Goal: Task Accomplishment & Management: Manage account settings

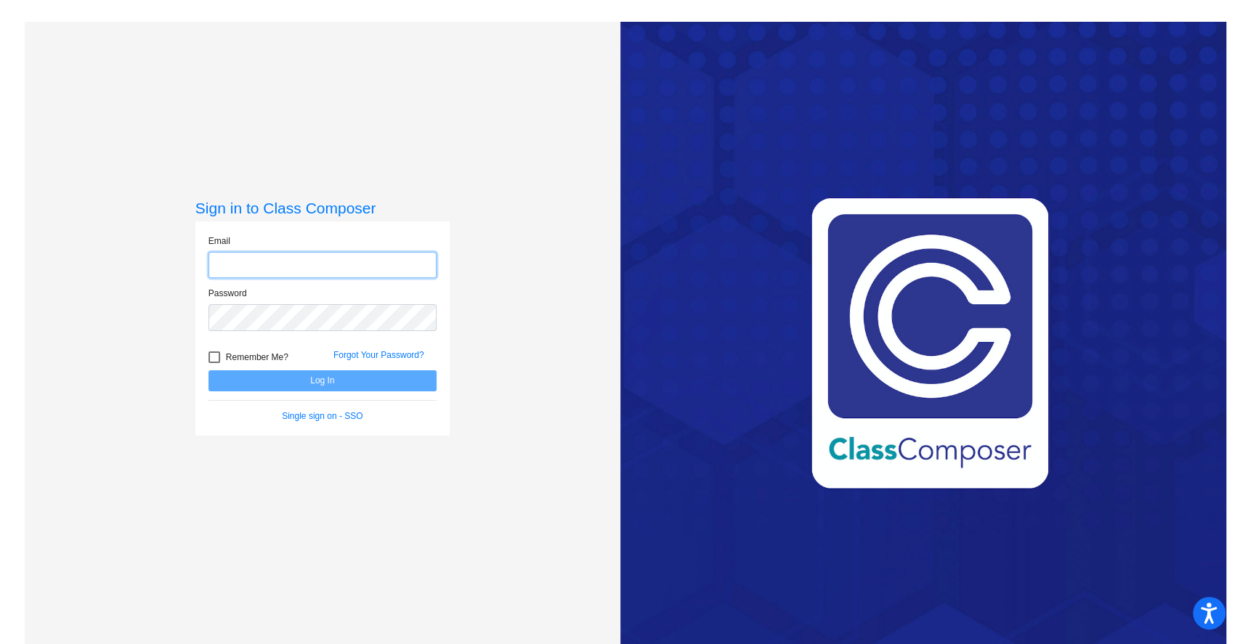
type input "[EMAIL_ADDRESS][DOMAIN_NAME]"
click at [314, 380] on button "Log In" at bounding box center [322, 380] width 228 height 21
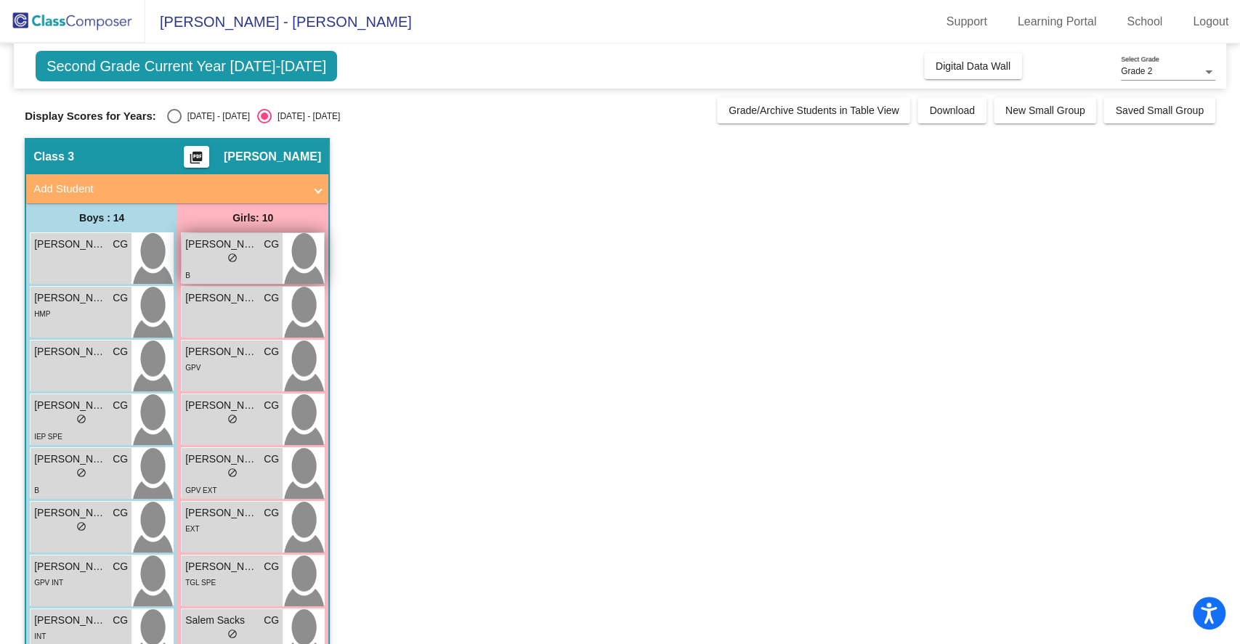
click at [210, 261] on div "lock do_not_disturb_alt" at bounding box center [232, 259] width 94 height 15
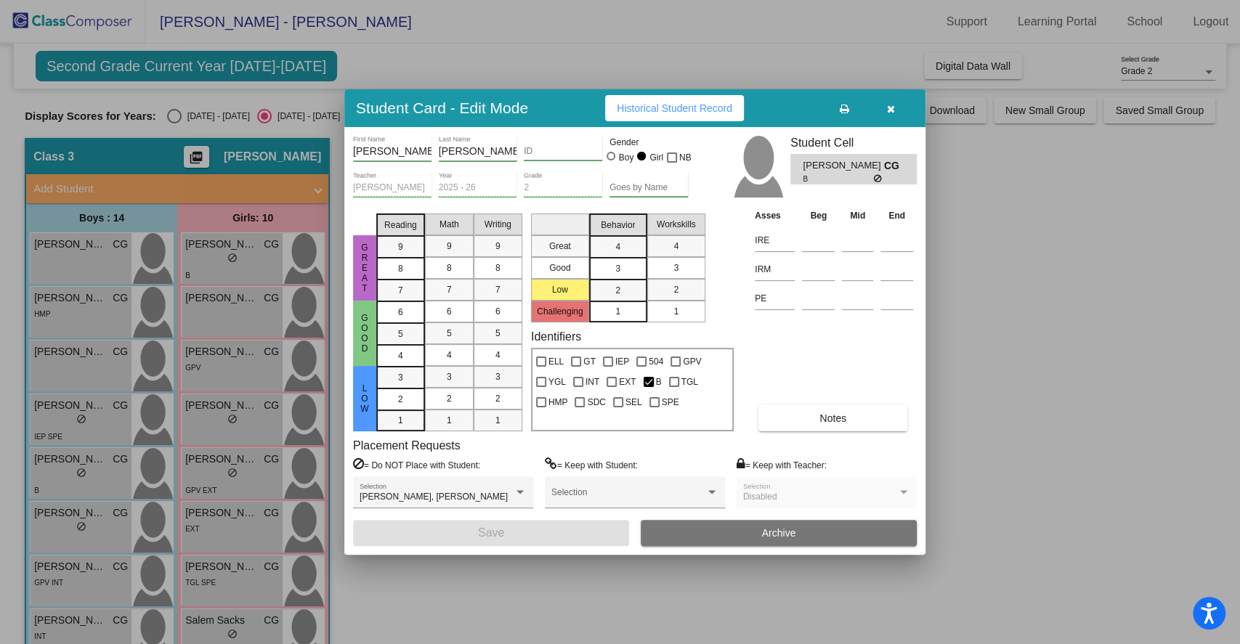
click at [807, 404] on div "Asses Beg Mid End IRE IRM PE Notes" at bounding box center [834, 320] width 166 height 224
click at [805, 413] on button "Notes" at bounding box center [832, 418] width 149 height 26
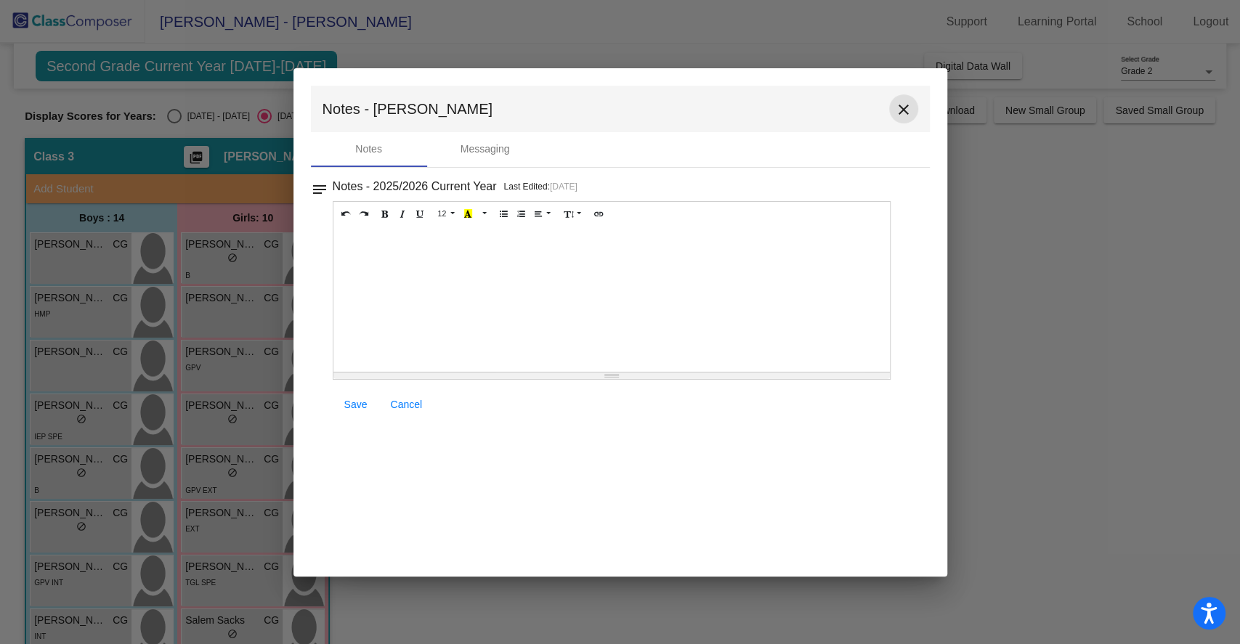
click at [908, 100] on button "close" at bounding box center [903, 108] width 29 height 29
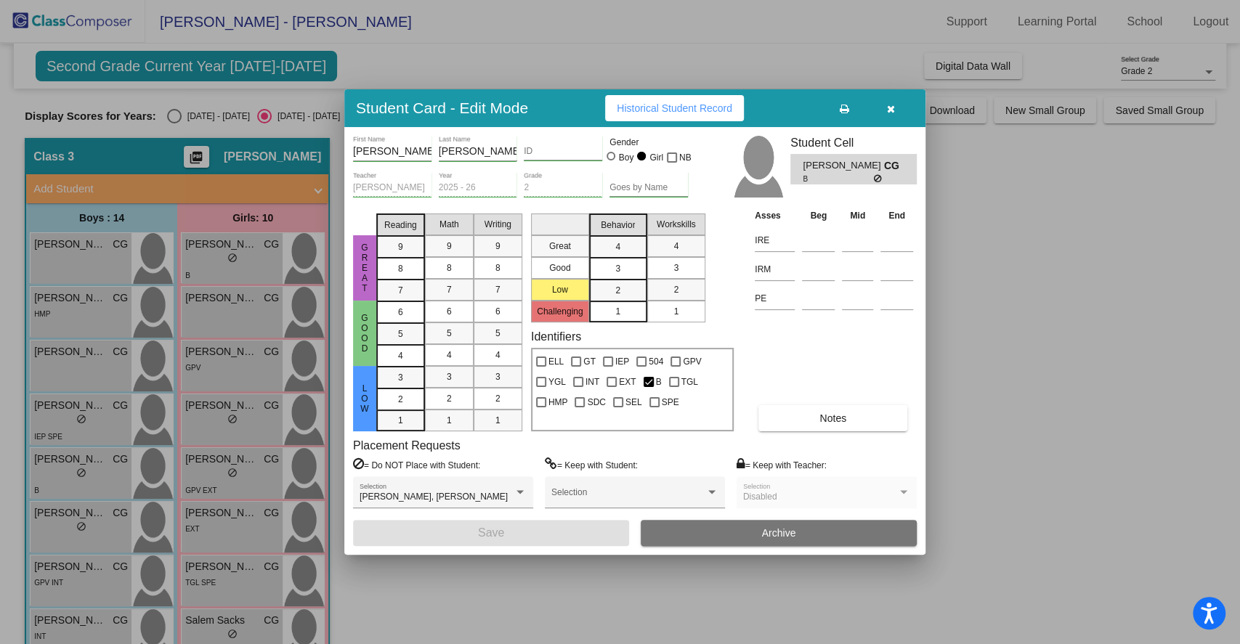
click at [793, 417] on button "Notes" at bounding box center [832, 418] width 149 height 26
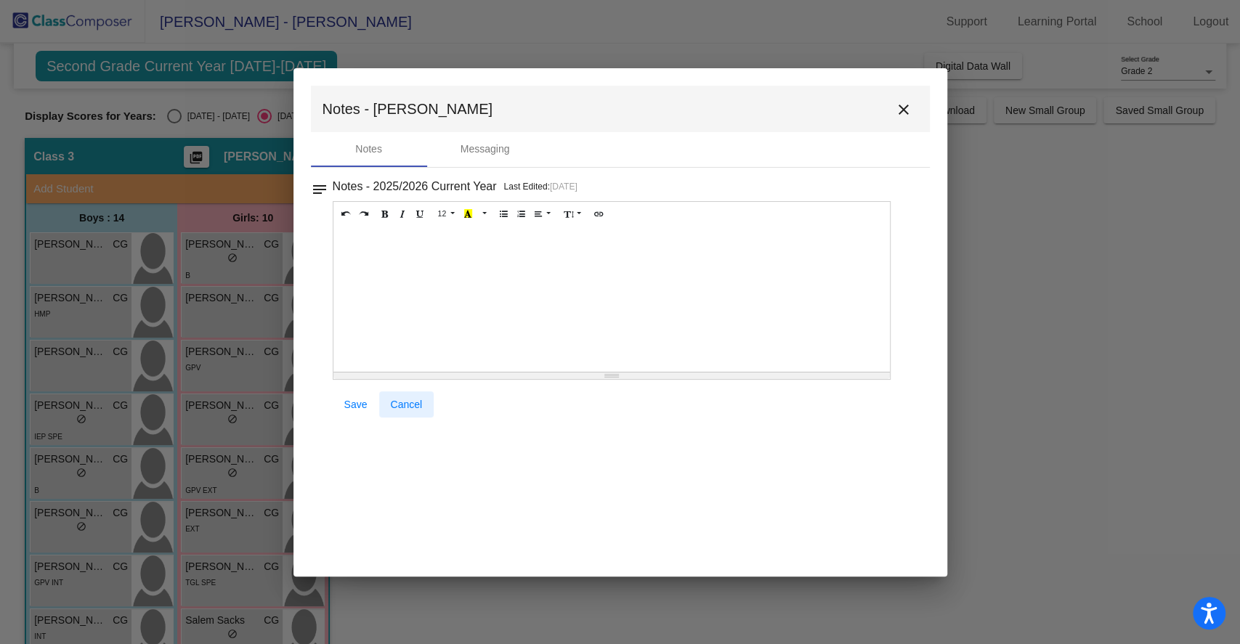
click at [413, 402] on span "Cancel" at bounding box center [407, 405] width 32 height 12
click at [903, 104] on mat-icon "close" at bounding box center [903, 109] width 17 height 17
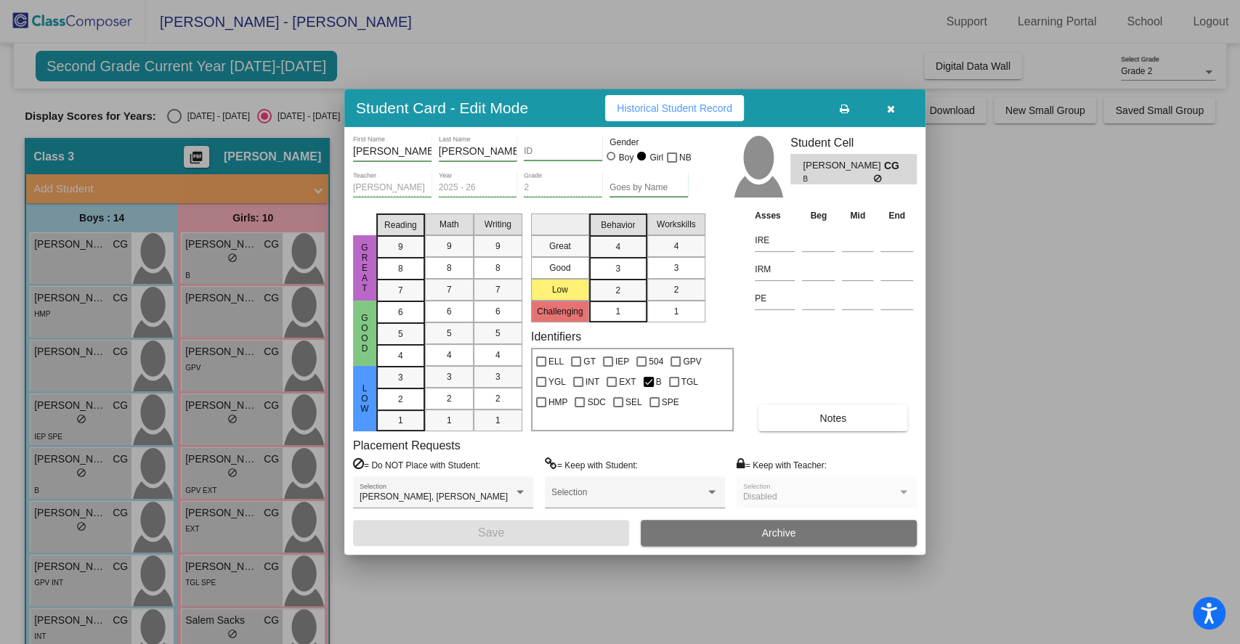
click at [171, 115] on div at bounding box center [620, 322] width 1240 height 644
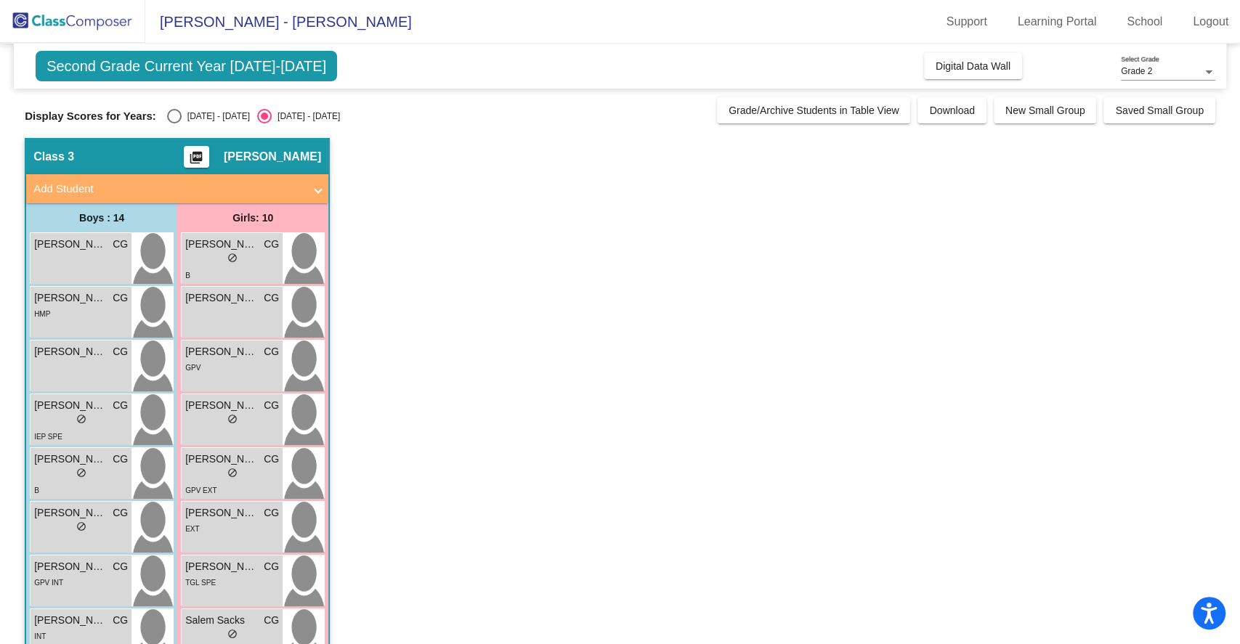
click at [171, 115] on div "Select an option" at bounding box center [174, 116] width 15 height 15
click at [174, 123] on input "[DATE] - [DATE]" at bounding box center [174, 123] width 1 height 1
radio input "true"
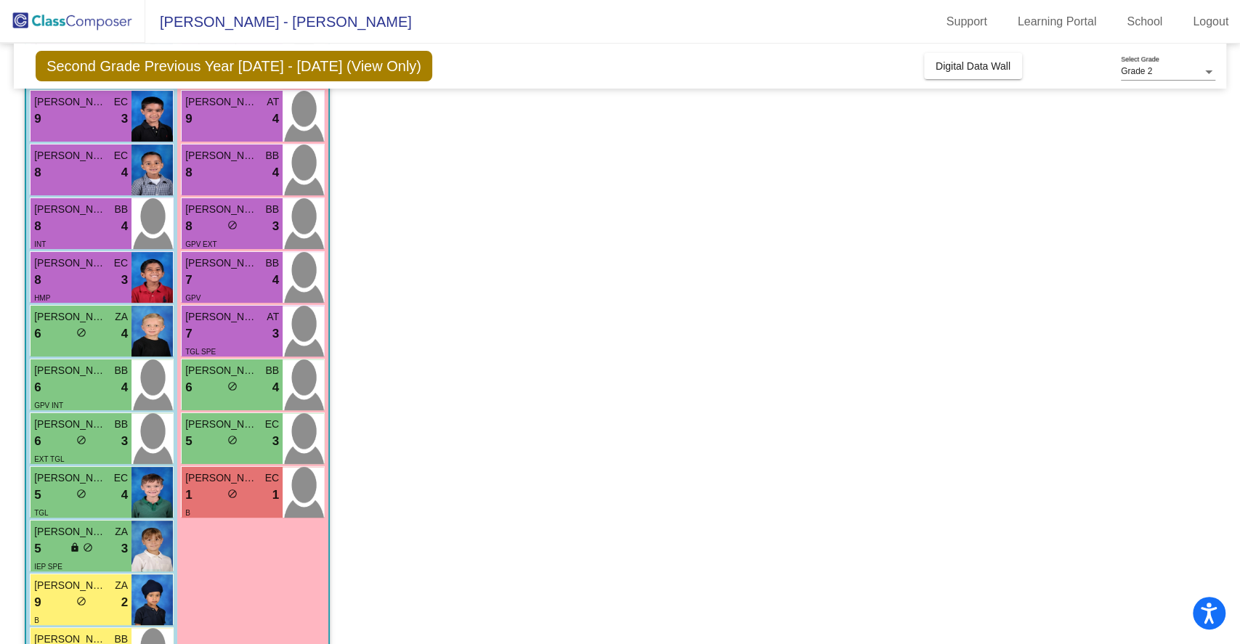
scroll to position [257, 0]
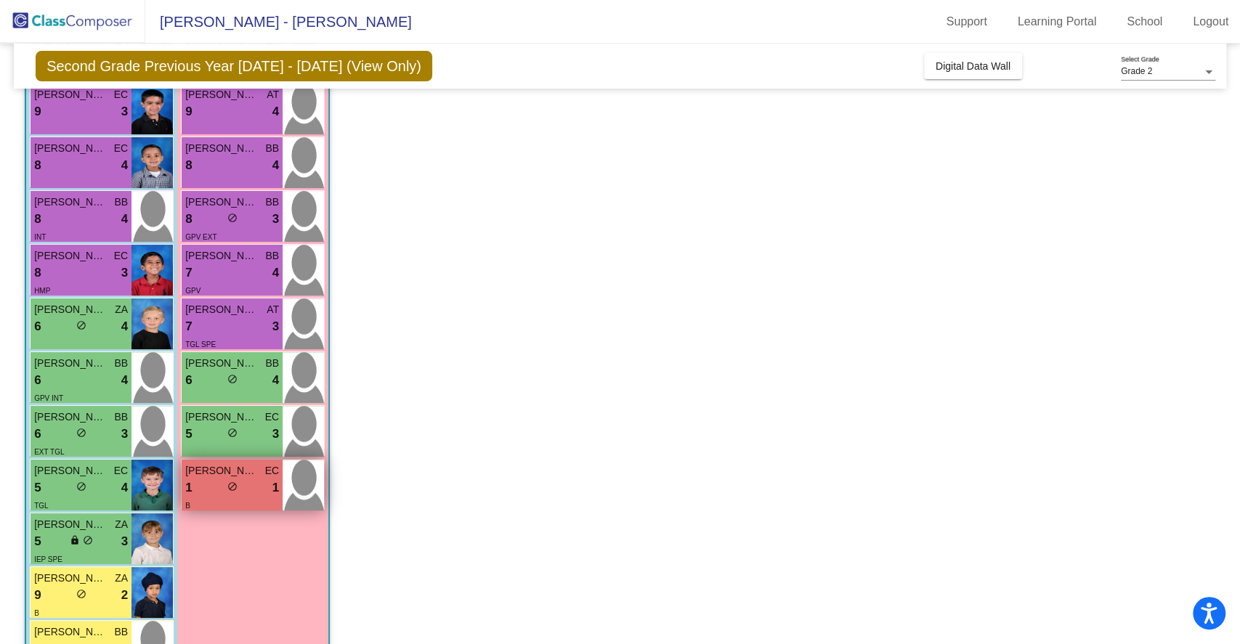
click at [198, 485] on div "1 lock do_not_disturb_alt 1" at bounding box center [232, 488] width 94 height 19
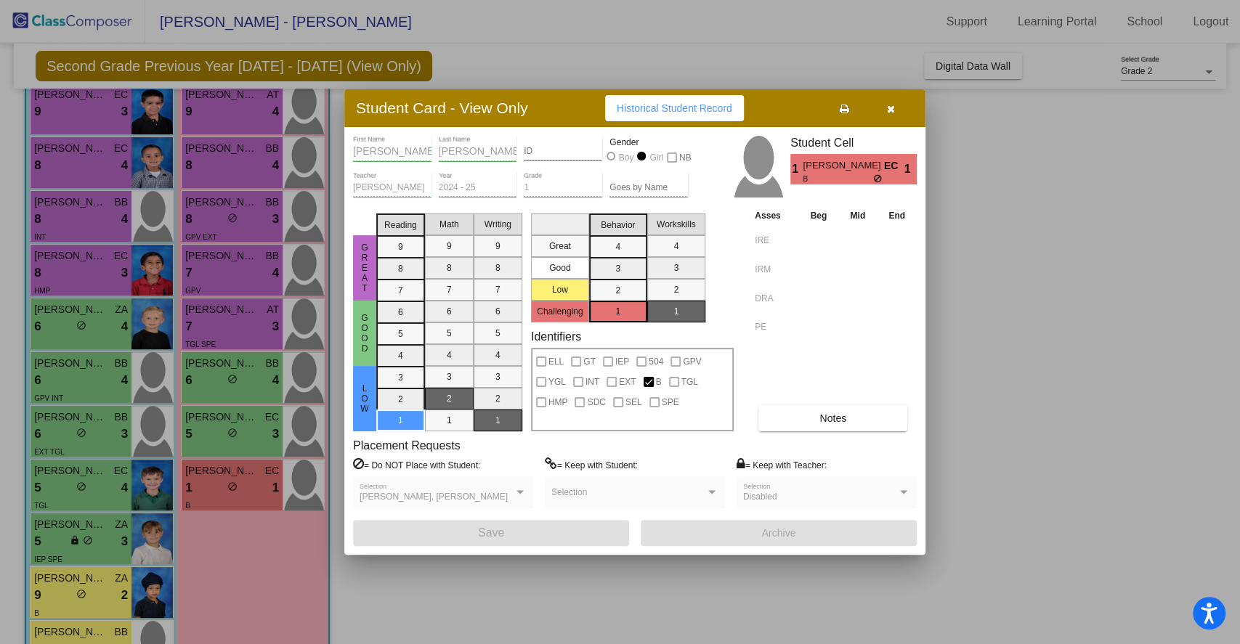
click at [786, 415] on button "Notes" at bounding box center [832, 418] width 149 height 26
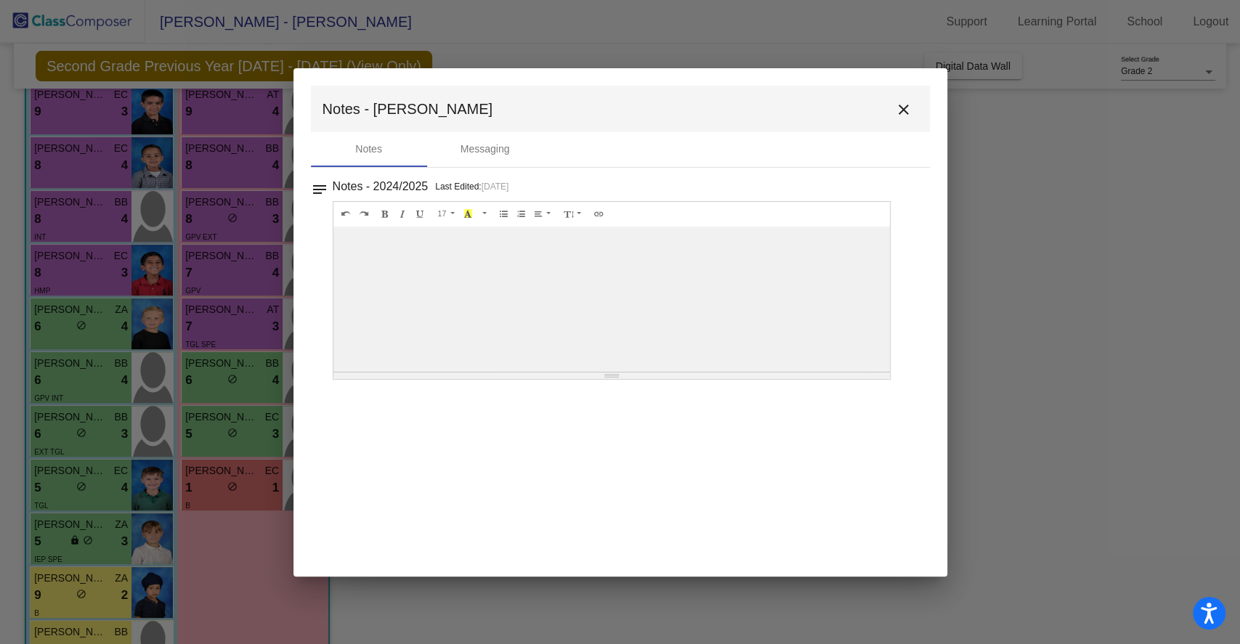
click at [903, 108] on mat-icon "close" at bounding box center [903, 109] width 17 height 17
